Goal: Transaction & Acquisition: Obtain resource

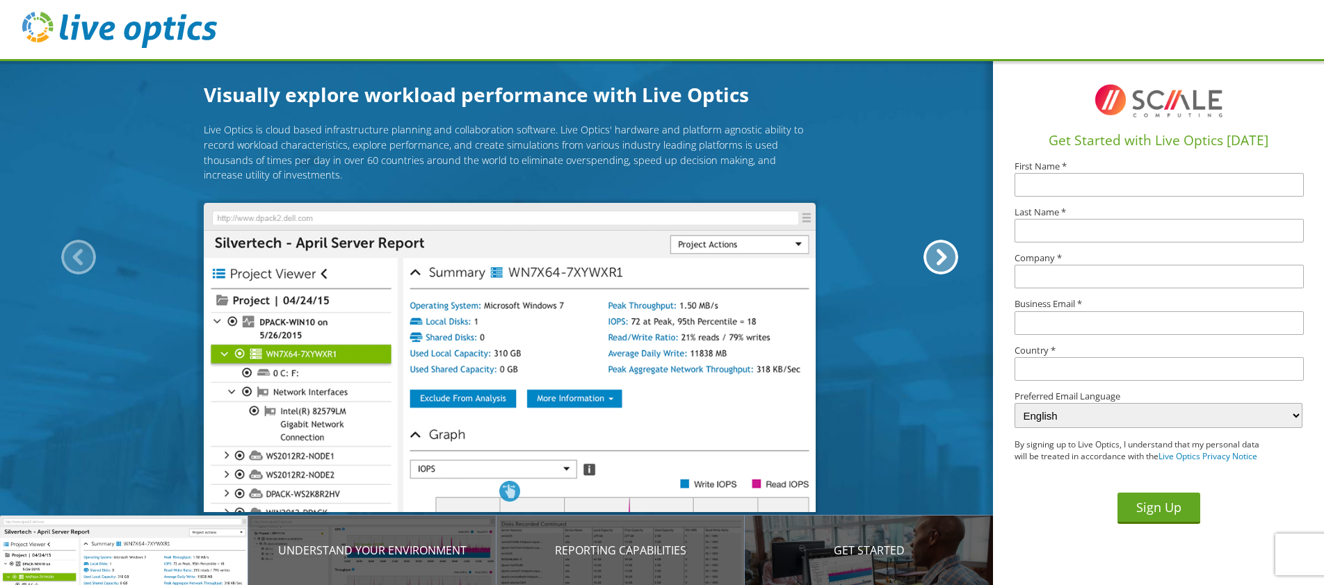
click at [1057, 187] on input "text" at bounding box center [1158, 185] width 289 height 24
type input "Matt"
type input "Calder"
type input "[GEOGRAPHIC_DATA]"
type input "[EMAIL_ADDRESS][DOMAIN_NAME]"
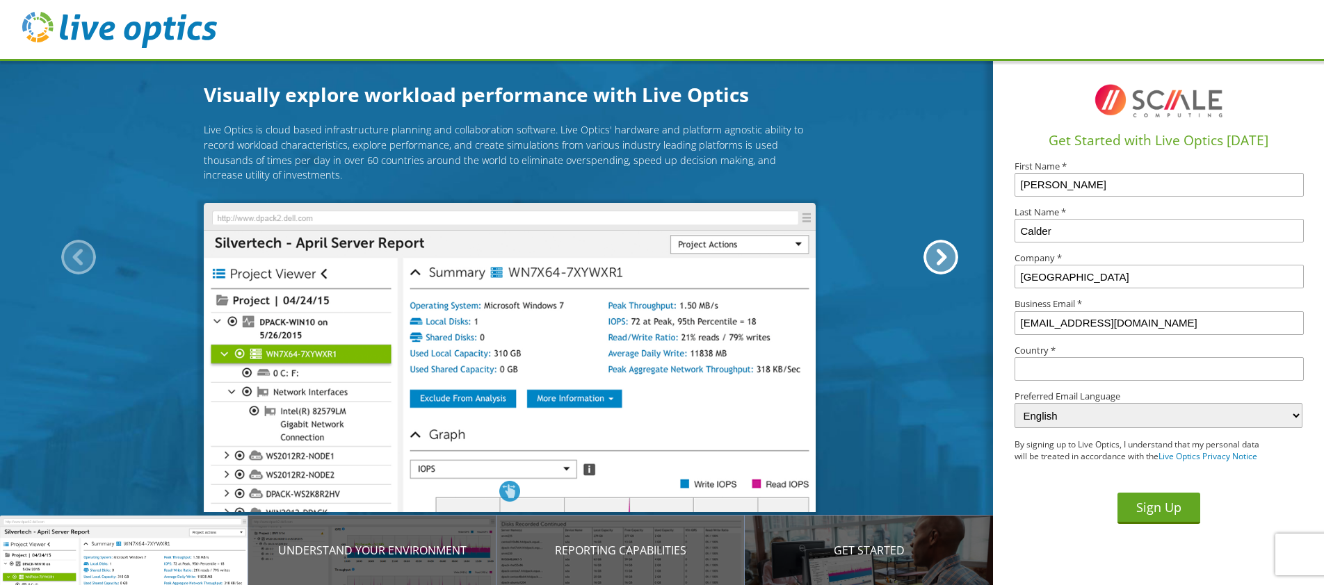
type input "United States"
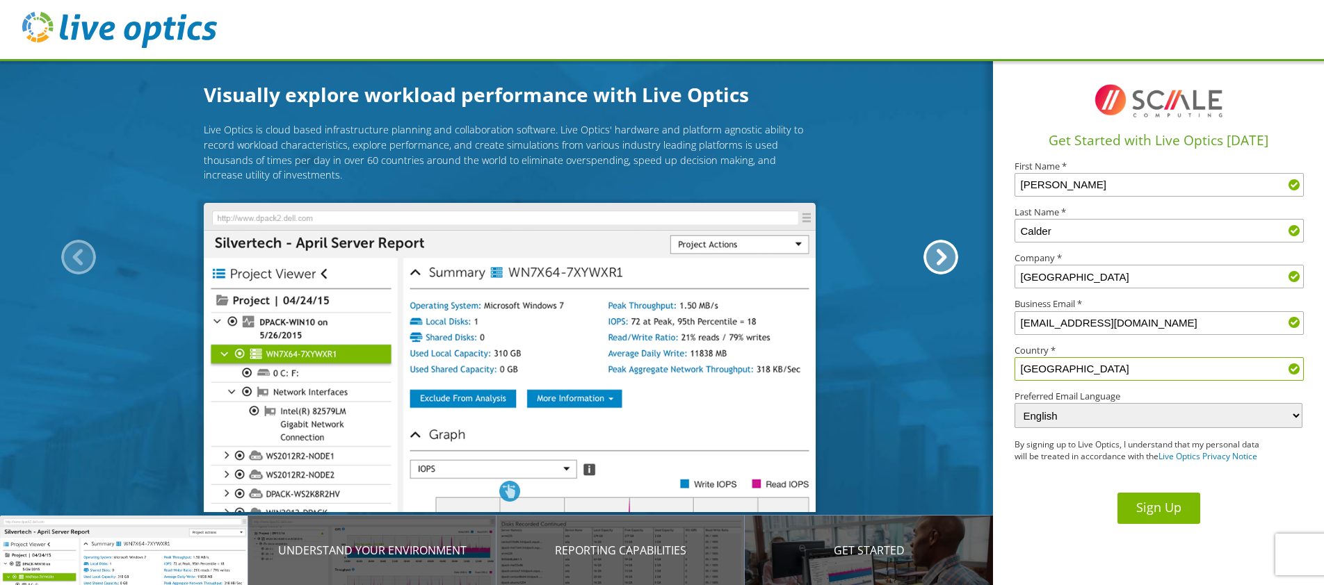
click at [1152, 509] on button "Sign Up" at bounding box center [1158, 508] width 83 height 31
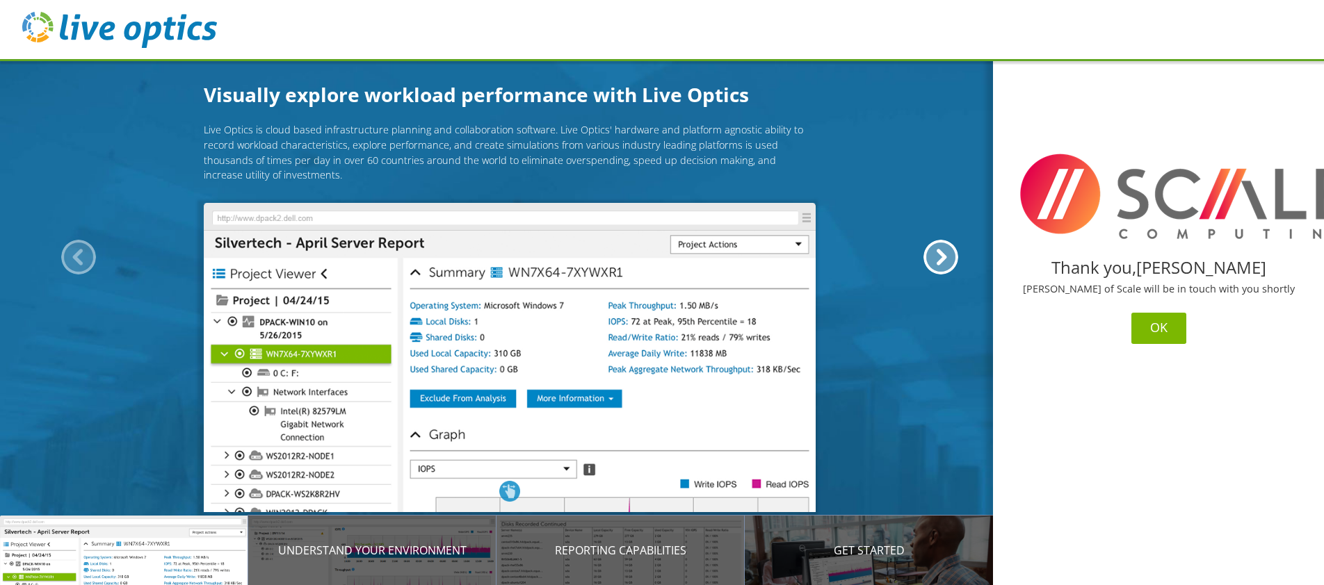
click at [1161, 329] on button "OK" at bounding box center [1158, 328] width 55 height 31
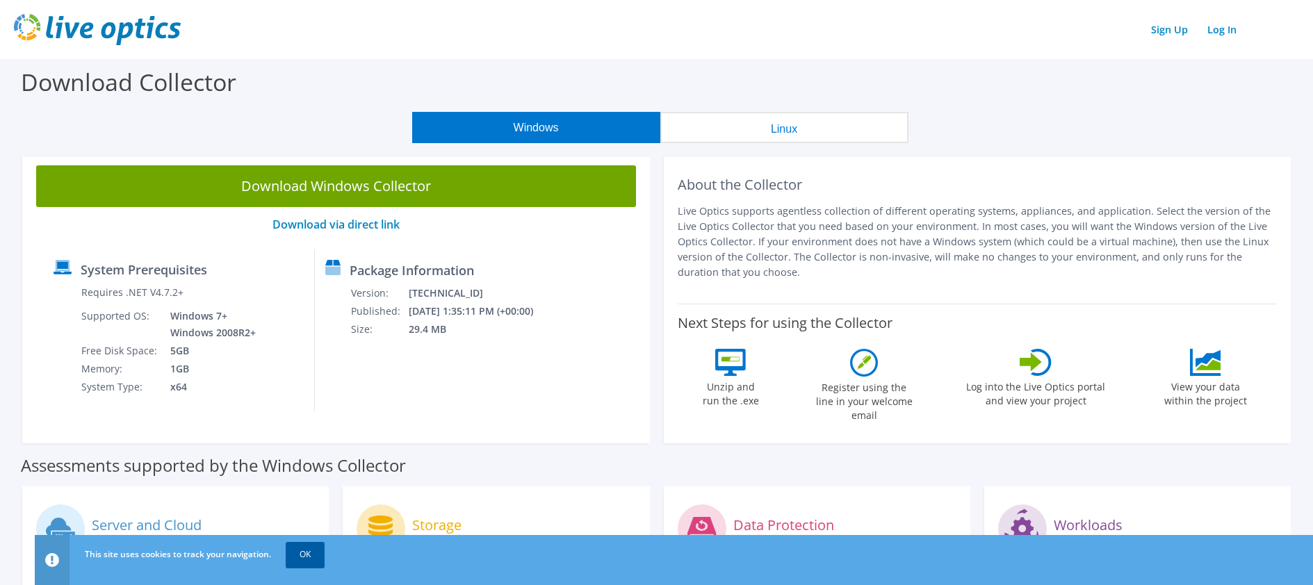
click at [300, 558] on link "OK" at bounding box center [305, 554] width 39 height 25
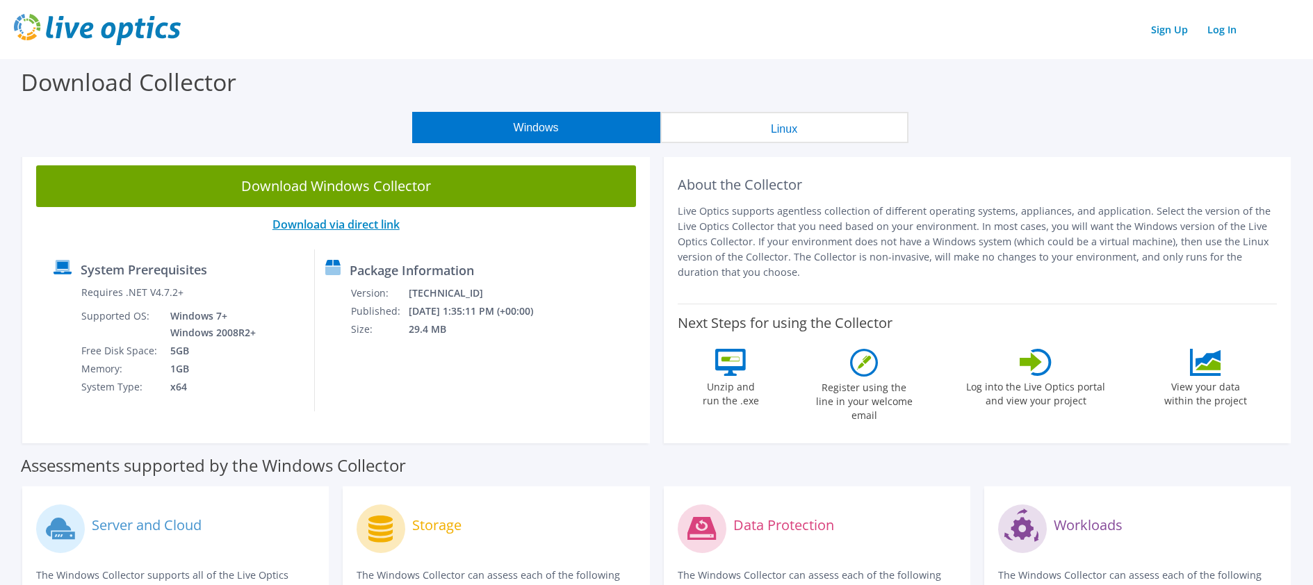
click at [385, 228] on link "Download via direct link" at bounding box center [336, 224] width 127 height 15
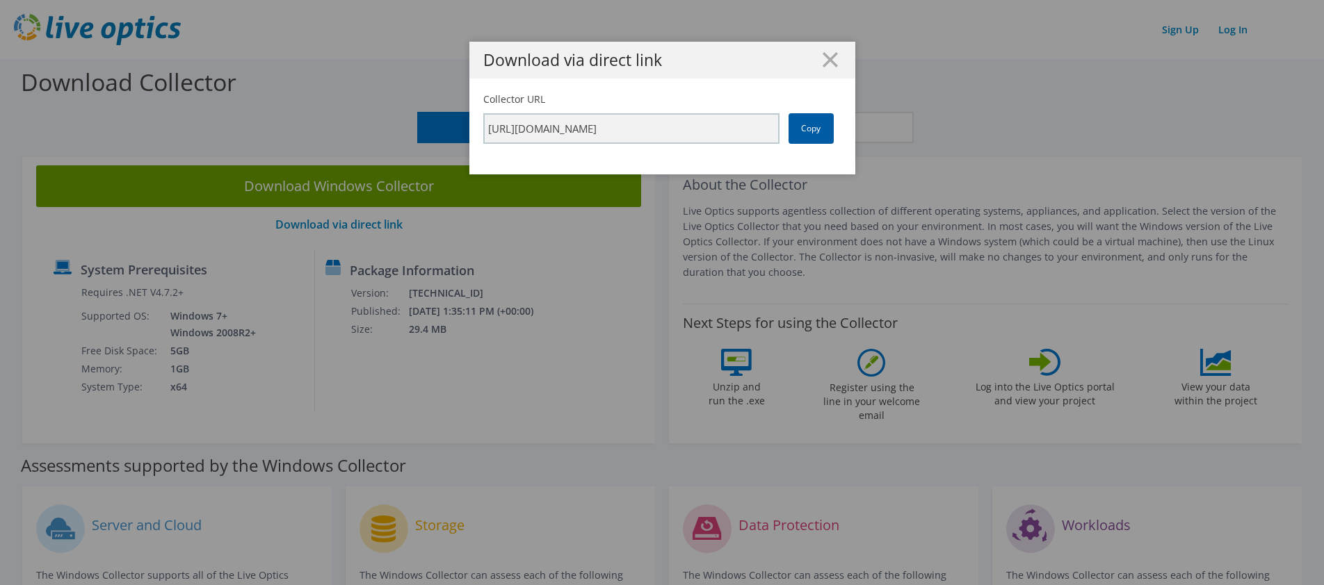
click at [806, 130] on link "Copy" at bounding box center [810, 128] width 45 height 31
click at [814, 127] on link "Copy" at bounding box center [810, 128] width 45 height 31
click at [825, 61] on line at bounding box center [830, 60] width 14 height 14
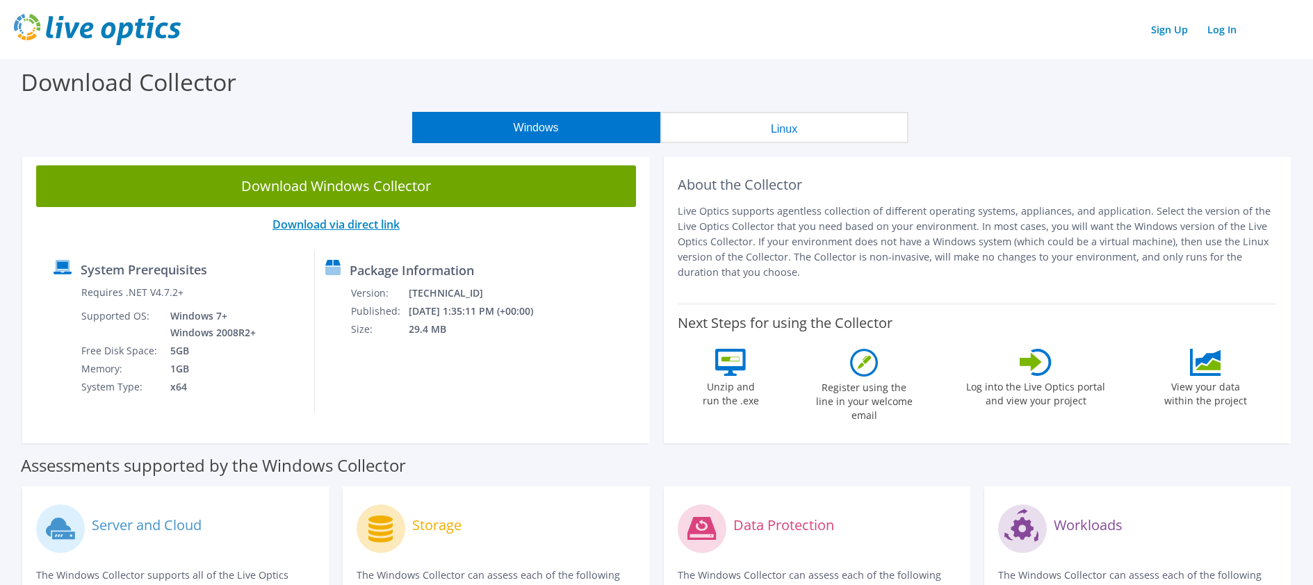
click at [357, 227] on link "Download via direct link" at bounding box center [336, 224] width 127 height 15
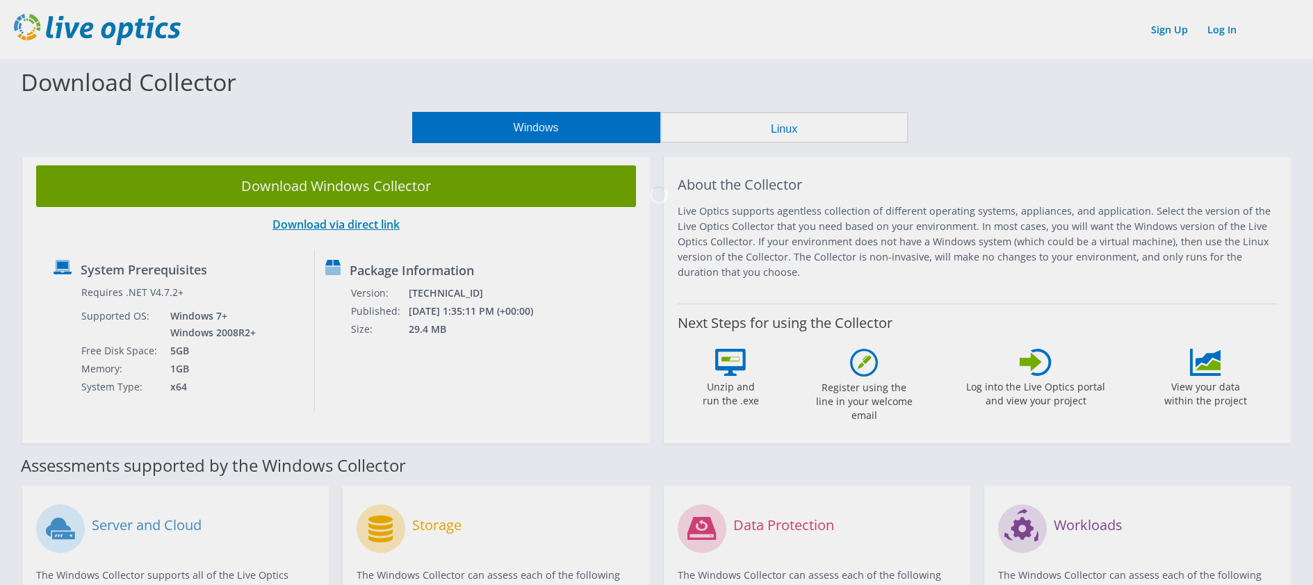
click at [357, 227] on div at bounding box center [656, 292] width 1313 height 585
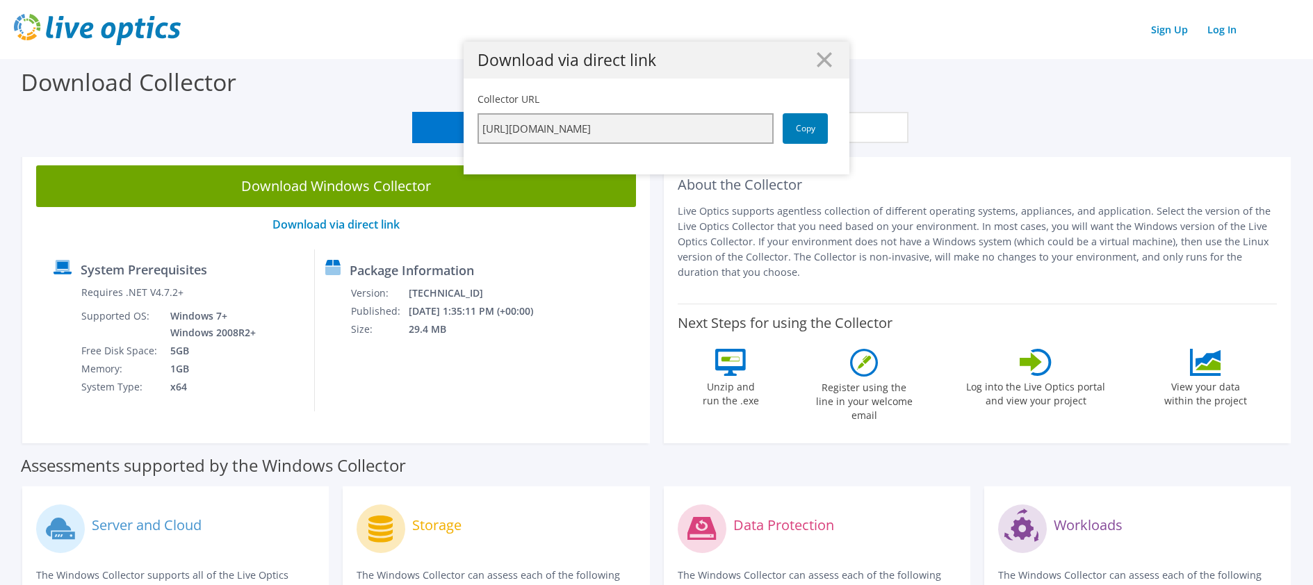
click at [749, 126] on input "https://app.liveoptics.com/collector/direct?request=5d32b0f4-5b83-4877-9031-f52…" at bounding box center [626, 128] width 296 height 31
click at [761, 127] on input "https://app.liveoptics.com/collector/direct?request=5d32b0f4-5b83-4877-9031-f52…" at bounding box center [626, 128] width 296 height 31
click at [751, 125] on input "https://app.liveoptics.com/collector/direct?request=5d32b0f4-5b83-4877-9031-f52…" at bounding box center [626, 128] width 296 height 31
drag, startPoint x: 743, startPoint y: 129, endPoint x: 800, endPoint y: 124, distance: 57.9
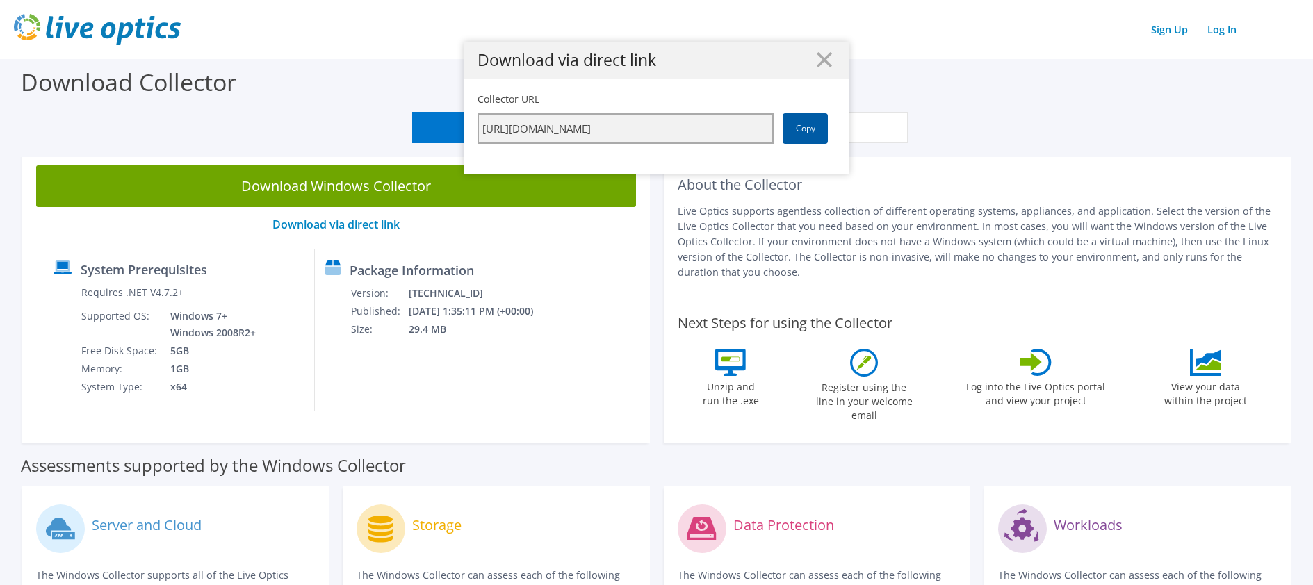
click at [800, 124] on div "Collector URL https://app.liveoptics.com/collector/direct?request=5d32b0f4-5b83…" at bounding box center [657, 117] width 358 height 51
click at [569, 129] on input "https://app.liveoptics.com/collector/direct?request=5d32b0f4-5b83-4877-9031-f52…" at bounding box center [626, 128] width 296 height 31
click at [697, 133] on input "https://app.liveoptics.com/collector/direct?request=5d32b0f4-5b83-4877-9031-f52…" at bounding box center [626, 128] width 296 height 31
click at [792, 129] on link "Copy" at bounding box center [805, 128] width 45 height 31
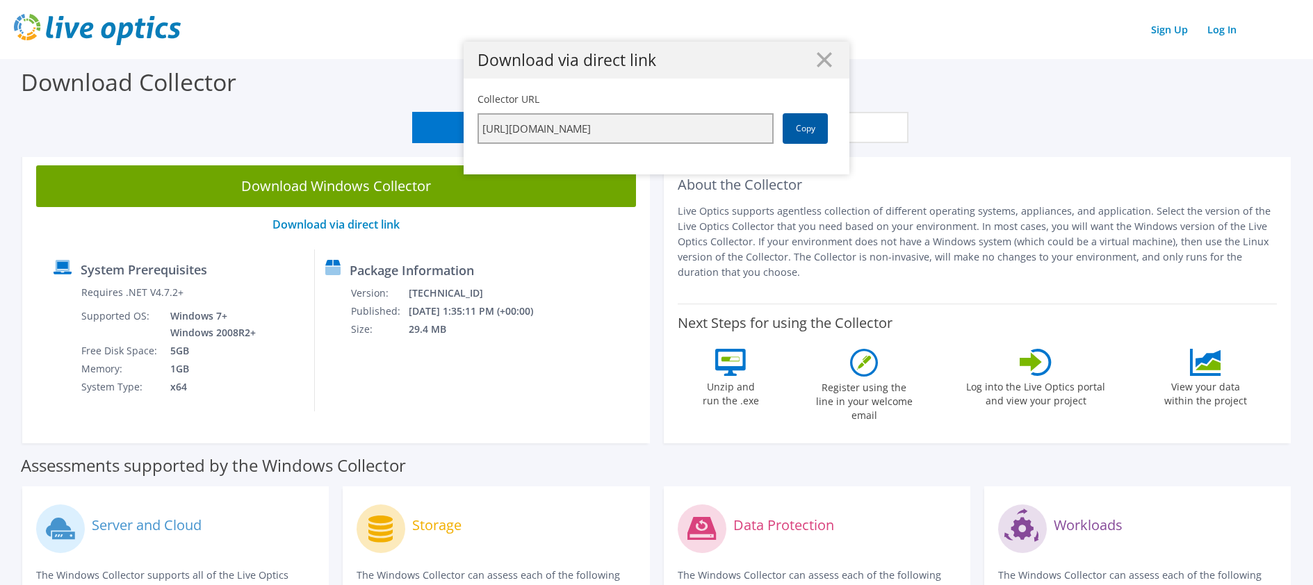
scroll to position [0, 0]
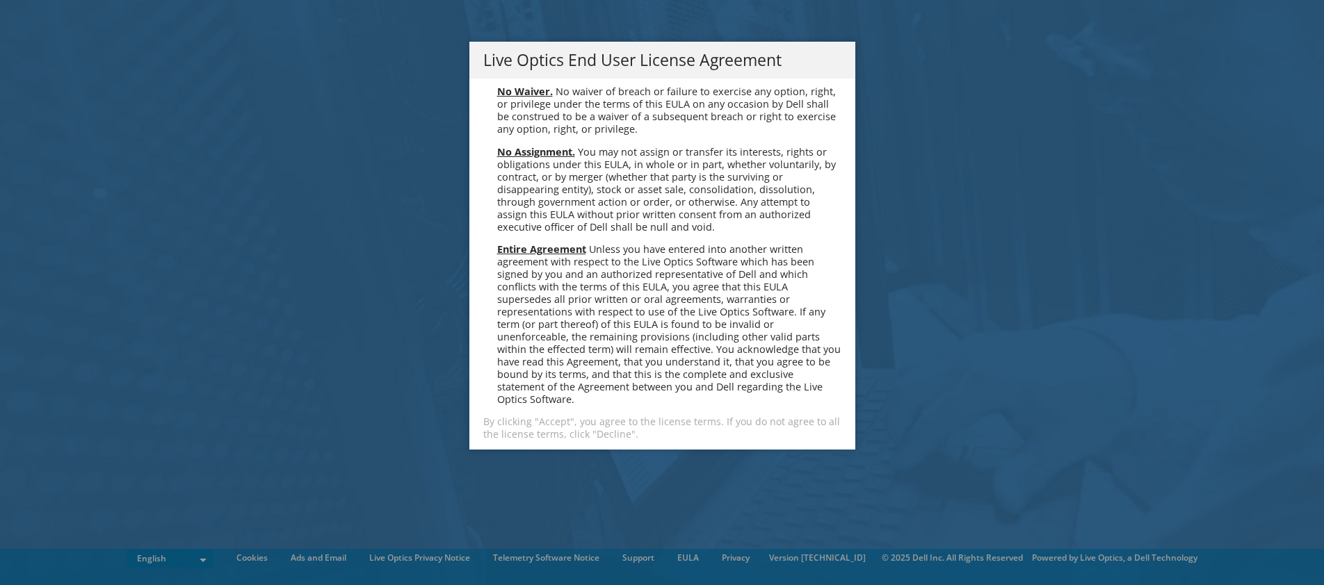
scroll to position [5258, 0]
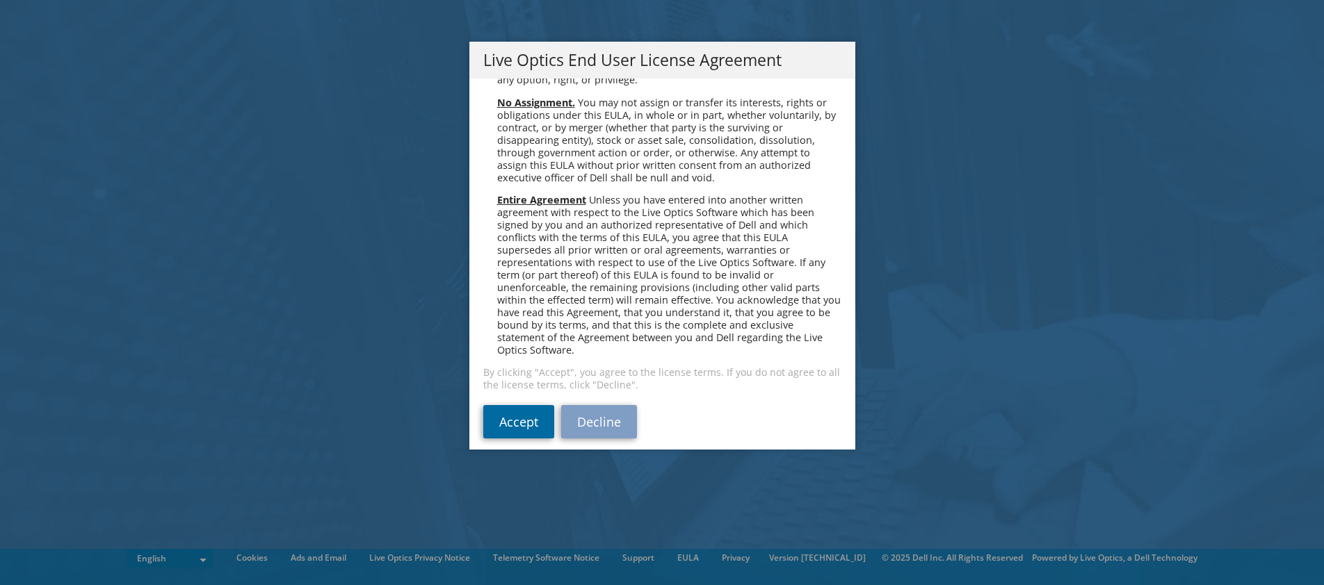
click at [517, 411] on link "Accept" at bounding box center [518, 421] width 71 height 33
